Goal: Information Seeking & Learning: Learn about a topic

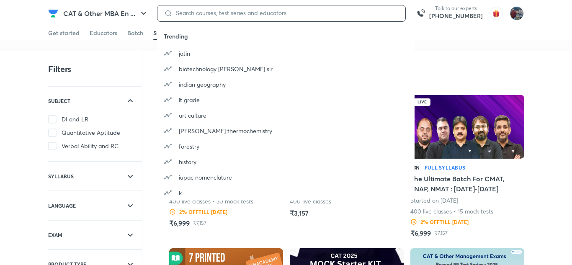
click at [218, 15] on input at bounding box center [286, 13] width 226 height 7
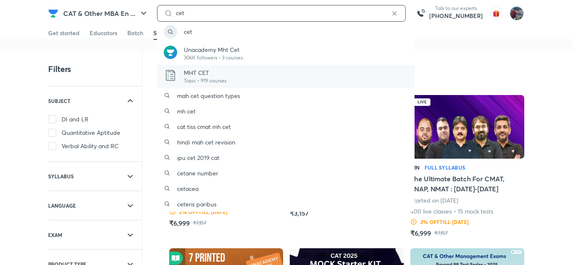
type input "cet"
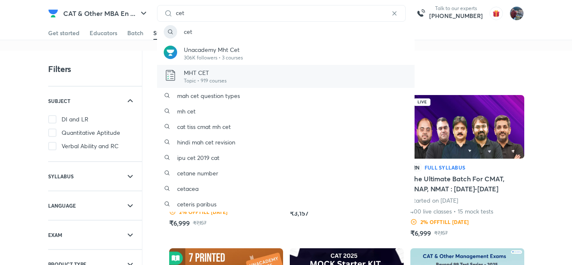
click at [222, 75] on p "MHT CET" at bounding box center [205, 72] width 43 height 9
click at [204, 80] on p "Topic • 919 courses" at bounding box center [205, 81] width 43 height 8
click at [218, 79] on p "Topic • 919 courses" at bounding box center [205, 81] width 43 height 8
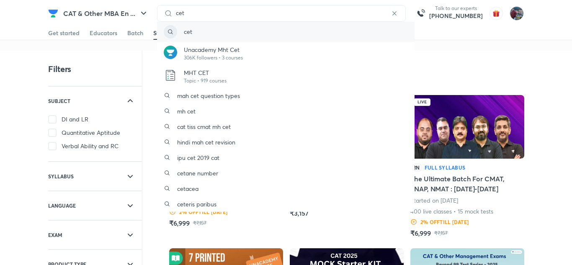
click at [202, 36] on div "cet" at bounding box center [285, 32] width 257 height 20
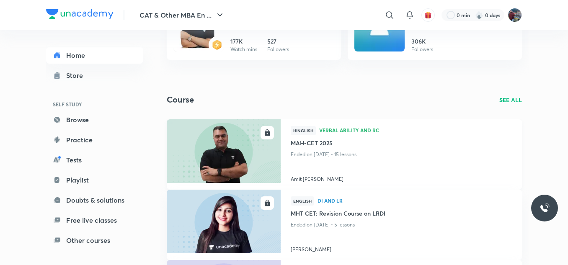
scroll to position [125, 0]
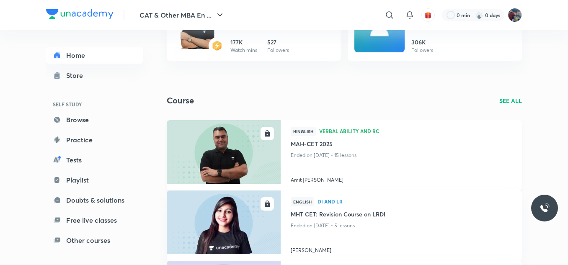
click at [248, 157] on img at bounding box center [223, 151] width 116 height 65
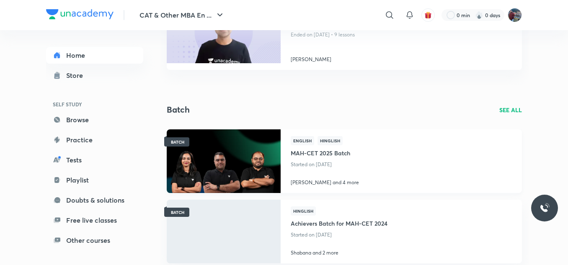
scroll to position [387, 0]
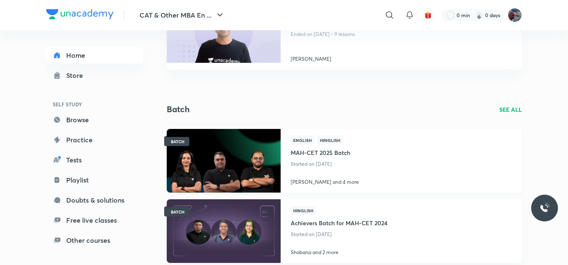
click at [353, 162] on p "Started on [DATE]" at bounding box center [325, 164] width 68 height 11
click at [241, 164] on img at bounding box center [223, 160] width 116 height 65
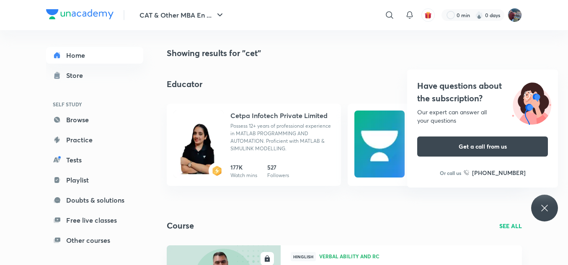
click at [543, 210] on icon at bounding box center [544, 208] width 10 height 10
